Goal: Task Accomplishment & Management: Manage account settings

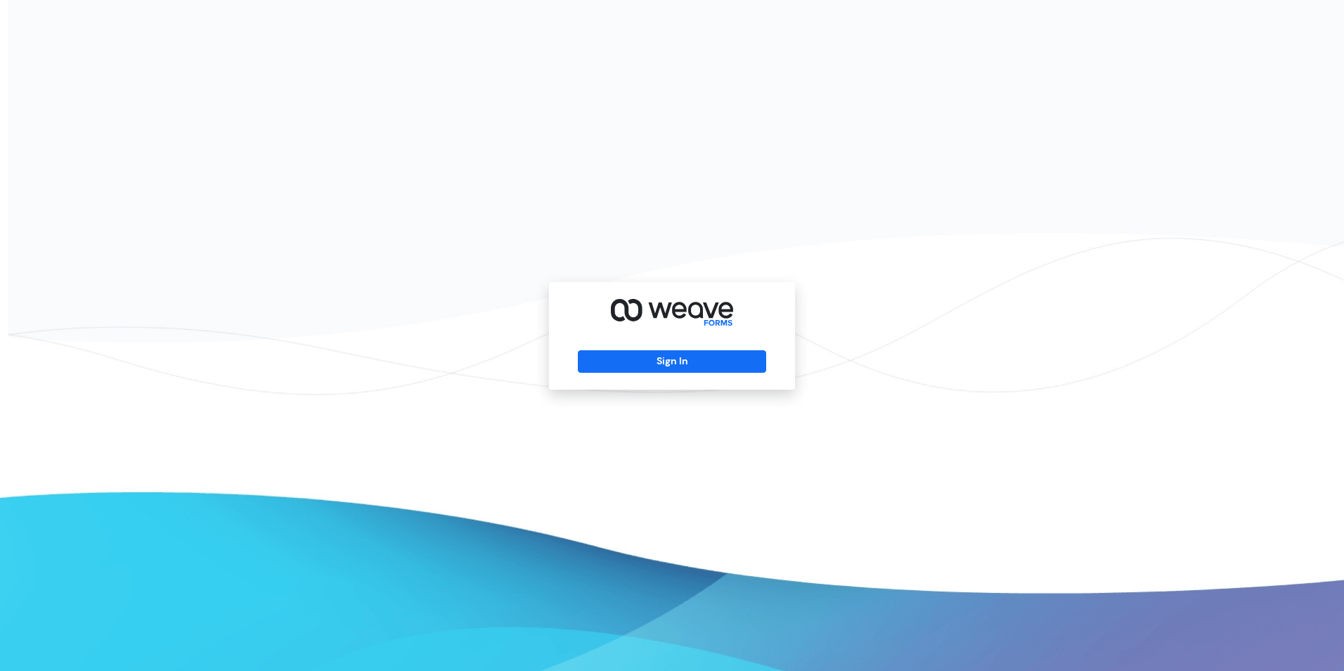
click at [577, 368] on div "Sign In" at bounding box center [672, 336] width 246 height 108
click at [594, 363] on button "Sign In" at bounding box center [672, 361] width 188 height 22
